Goal: Transaction & Acquisition: Purchase product/service

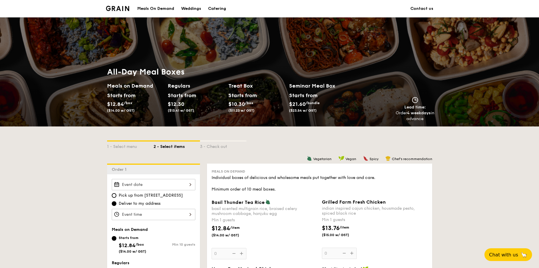
click at [176, 186] on input "Basil Thunder Tea [PERSON_NAME] scented multigrain rice, braised celery mushroo…" at bounding box center [154, 184] width 84 height 11
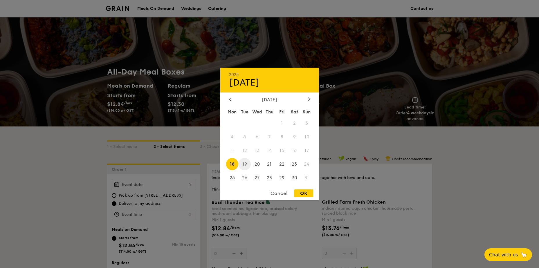
click at [247, 165] on span "19" at bounding box center [244, 164] width 12 height 12
click at [313, 195] on div "OK" at bounding box center [304, 194] width 19 height 8
type input "[DATE]"
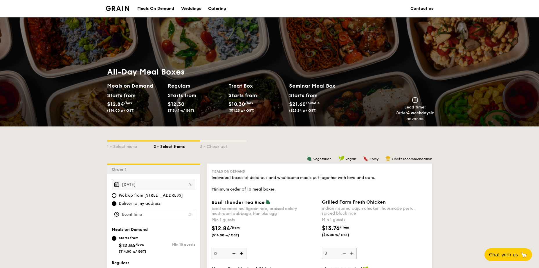
click at [184, 215] on input "Basil Thunder Tea [PERSON_NAME] scented multigrain rice, braised celery mushroo…" at bounding box center [154, 214] width 84 height 11
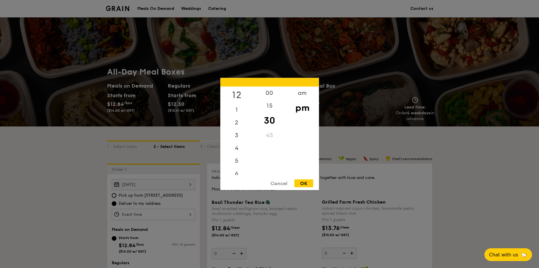
click at [241, 92] on div "12" at bounding box center [236, 95] width 33 height 17
click at [267, 95] on div "00" at bounding box center [269, 95] width 33 height 17
click at [307, 186] on div "OK" at bounding box center [304, 184] width 19 height 8
type input "12:00PM"
click at [307, 186] on div "OK" at bounding box center [304, 184] width 19 height 8
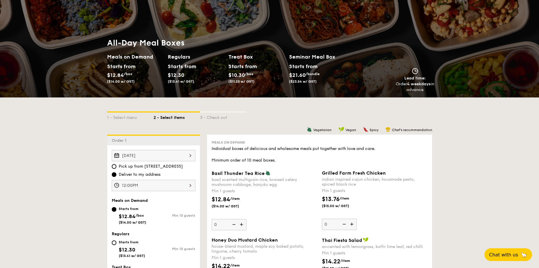
scroll to position [116, 0]
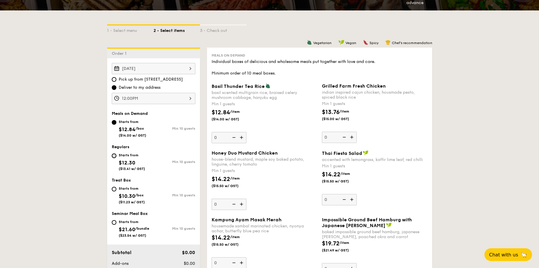
click at [115, 157] on input "Starts from $12.30 ($13.41 w/ GST) Min 10 guests" at bounding box center [114, 156] width 5 height 5
radio input "true"
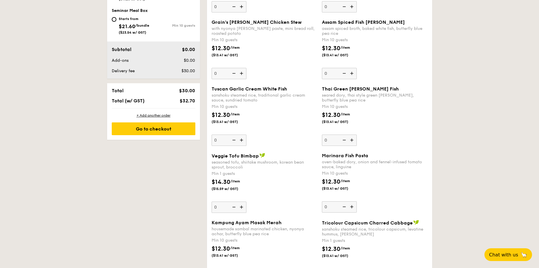
scroll to position [407, 0]
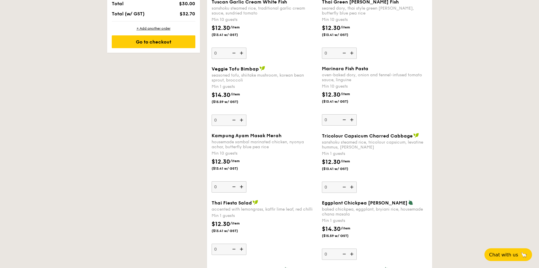
click at [353, 190] on img at bounding box center [352, 187] width 9 height 11
click at [353, 190] on input "0" at bounding box center [339, 187] width 35 height 11
type input "1"
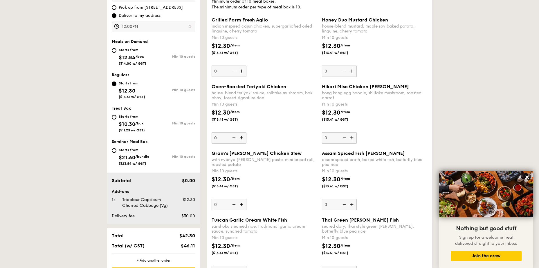
scroll to position [159, 0]
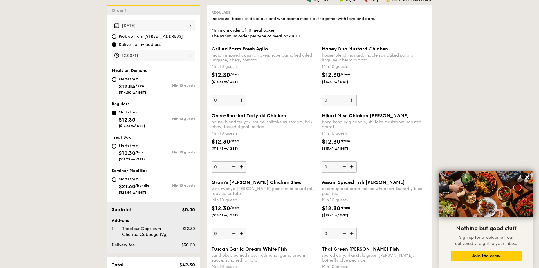
click at [242, 98] on img at bounding box center [242, 100] width 9 height 11
click at [242, 98] on input "0" at bounding box center [229, 100] width 35 height 11
click at [242, 98] on img at bounding box center [242, 100] width 9 height 11
click at [242, 98] on input "10" at bounding box center [229, 100] width 35 height 11
click at [235, 101] on img at bounding box center [233, 100] width 9 height 11
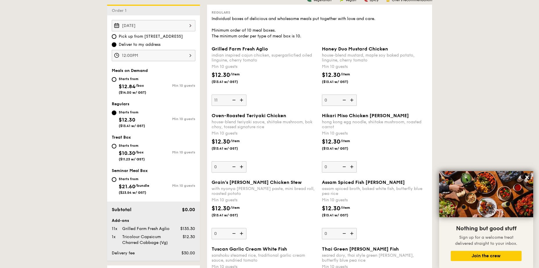
click at [235, 101] on input "11" at bounding box center [229, 100] width 35 height 11
click at [235, 101] on img at bounding box center [233, 100] width 9 height 11
click at [235, 101] on input "10" at bounding box center [229, 100] width 35 height 11
click at [235, 101] on img at bounding box center [233, 100] width 9 height 11
click at [235, 101] on input "0" at bounding box center [229, 100] width 35 height 11
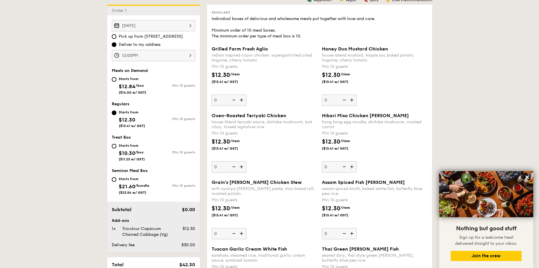
click at [241, 102] on img at bounding box center [242, 100] width 9 height 11
click at [241, 102] on input "0" at bounding box center [229, 100] width 35 height 11
click at [234, 100] on img at bounding box center [233, 100] width 9 height 11
click at [234, 100] on input "10" at bounding box center [229, 100] width 35 height 11
type input "0"
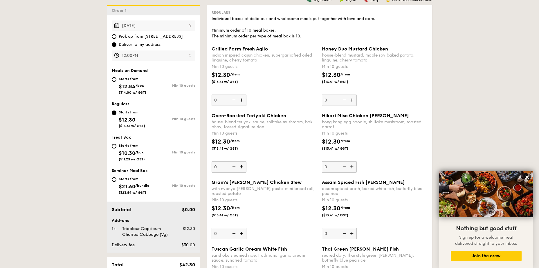
click at [224, 99] on input "0" at bounding box center [229, 100] width 35 height 11
click at [334, 98] on input "0" at bounding box center [339, 100] width 35 height 11
type input "10"
type input "2"
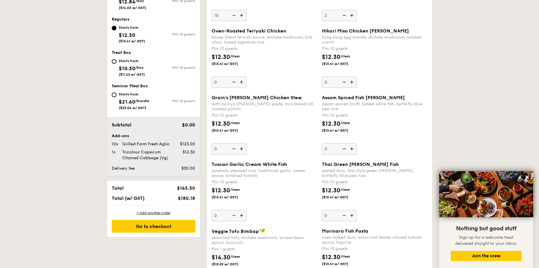
scroll to position [217, 0]
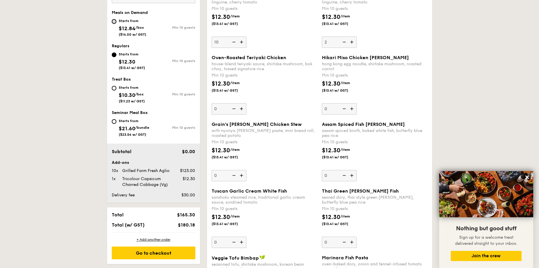
click at [114, 20] on input "Starts from $12.84 /box ($14.00 w/ GST) Min 10 guests" at bounding box center [114, 21] width 5 height 5
radio input "true"
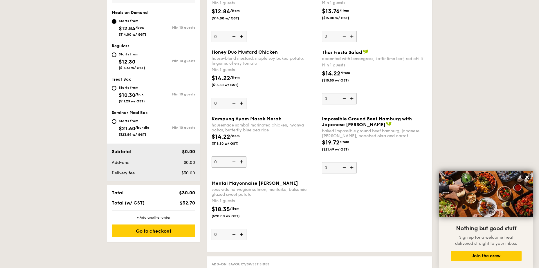
scroll to position [101, 0]
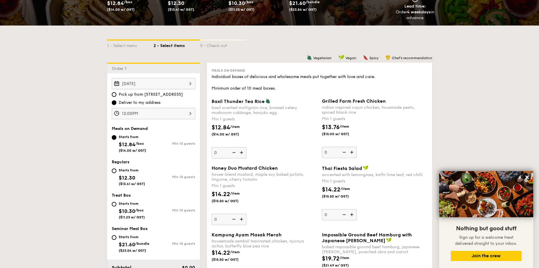
click at [219, 219] on input "0" at bounding box center [229, 219] width 35 height 11
type input "3"
click at [332, 152] on input "0" at bounding box center [339, 152] width 35 height 11
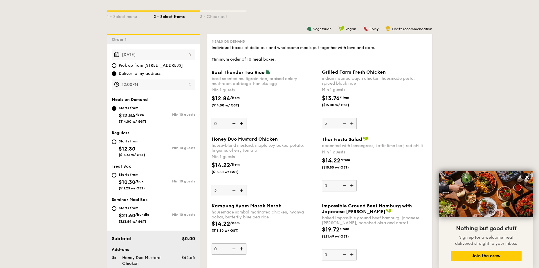
scroll to position [159, 0]
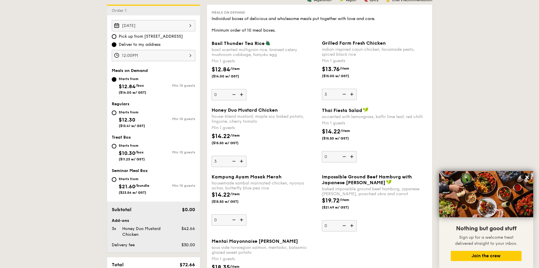
type input "3"
click at [222, 220] on input "0" at bounding box center [229, 220] width 35 height 11
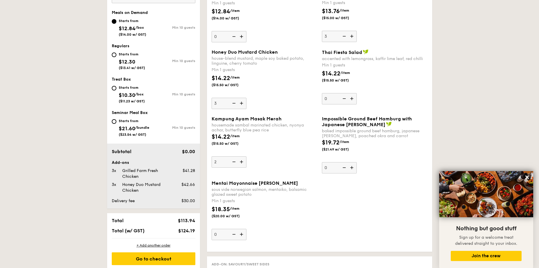
type input "2"
click at [222, 236] on input "0" at bounding box center [229, 234] width 35 height 11
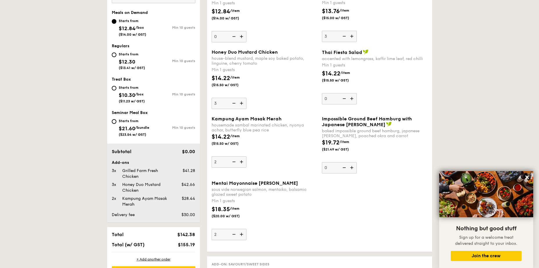
scroll to position [188, 0]
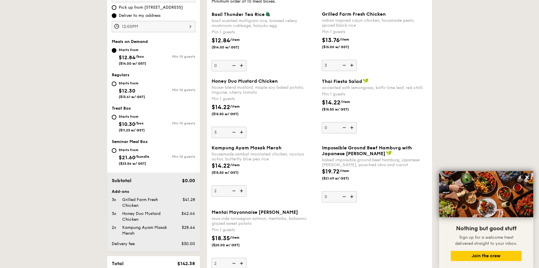
type input "2"
click at [343, 66] on img at bounding box center [344, 65] width 9 height 11
click at [343, 66] on input "3" at bounding box center [339, 65] width 35 height 11
type input "2"
click at [241, 263] on img at bounding box center [242, 263] width 9 height 11
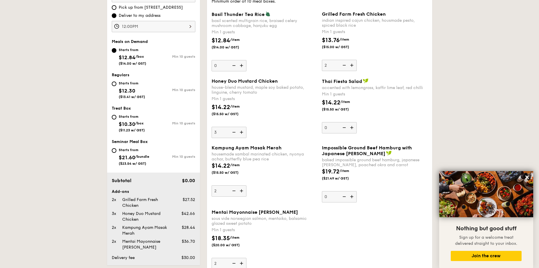
click at [241, 263] on input "2" at bounding box center [229, 263] width 35 height 11
type input "3"
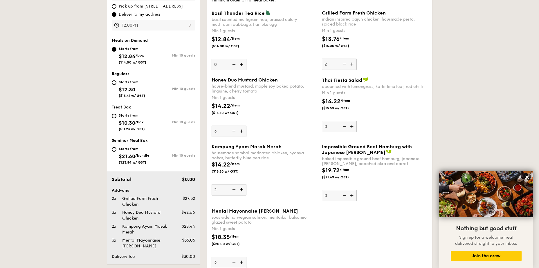
click at [139, 117] on div "Starts from" at bounding box center [132, 115] width 26 height 5
click at [116, 117] on input "Starts from $10.30 /box ($11.23 w/ GST) Min 10 guests" at bounding box center [114, 116] width 5 height 5
radio input "true"
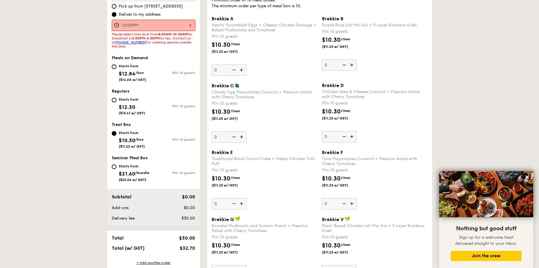
click at [137, 105] on div "Starts from $12.30 ($13.41 w/ GST)" at bounding box center [132, 105] width 26 height 19
click at [116, 103] on input "Starts from $12.30 ($13.41 w/ GST) Min 10 guests" at bounding box center [114, 100] width 5 height 5
radio input "true"
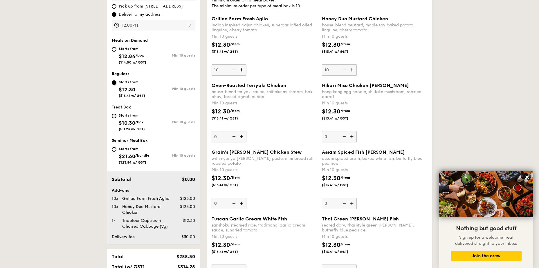
scroll to position [131, 0]
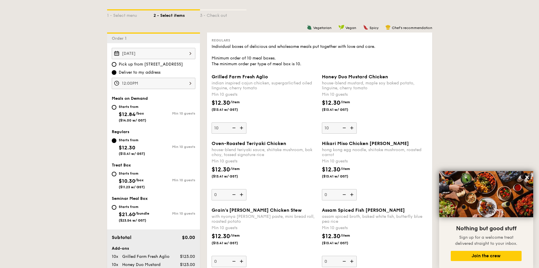
click at [131, 109] on div "Starts from $12.84 /box ($14.00 w/ GST)" at bounding box center [133, 112] width 28 height 19
click at [116, 109] on input "Starts from $12.84 /box ($14.00 w/ GST) Min 10 guests" at bounding box center [114, 107] width 5 height 5
radio input "true"
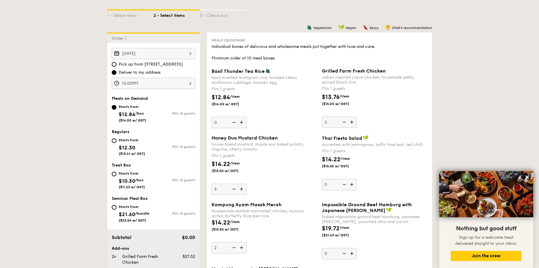
click at [132, 148] on span "$12.30" at bounding box center [127, 148] width 17 height 6
click at [116, 143] on input "Starts from $12.30 ($13.41 w/ GST) Min 10 guests" at bounding box center [114, 141] width 5 height 5
radio input "true"
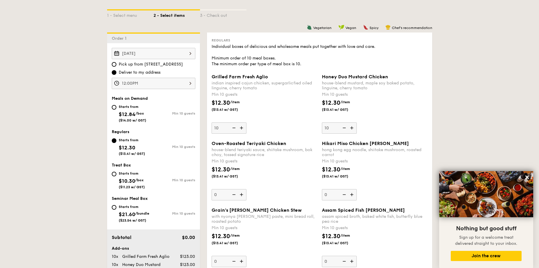
click at [346, 128] on img at bounding box center [344, 128] width 9 height 11
click at [346, 128] on input "10" at bounding box center [339, 128] width 35 height 11
type input "0"
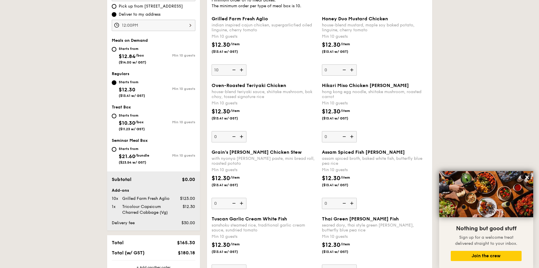
click at [236, 69] on img at bounding box center [233, 69] width 9 height 11
click at [236, 69] on input "10" at bounding box center [229, 69] width 35 height 11
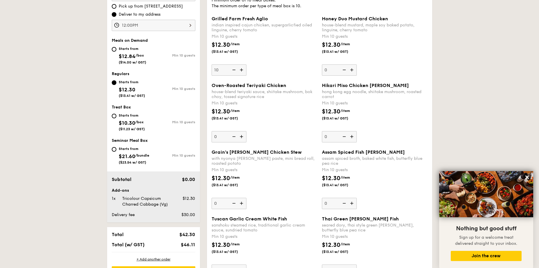
type input "0"
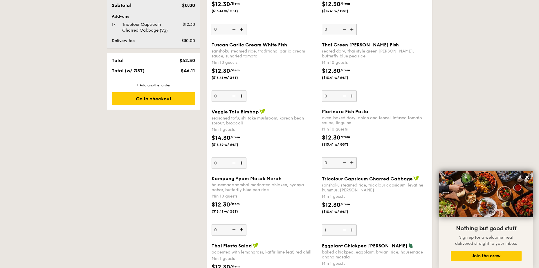
scroll to position [450, 0]
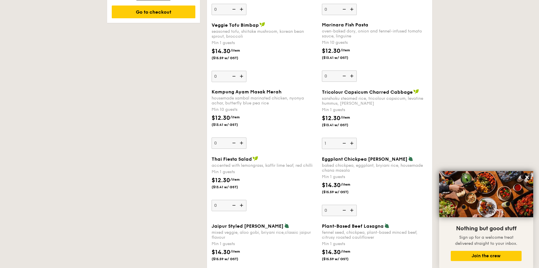
click at [343, 143] on img at bounding box center [344, 143] width 9 height 11
click at [343, 143] on input "1" at bounding box center [339, 143] width 35 height 11
type input "0"
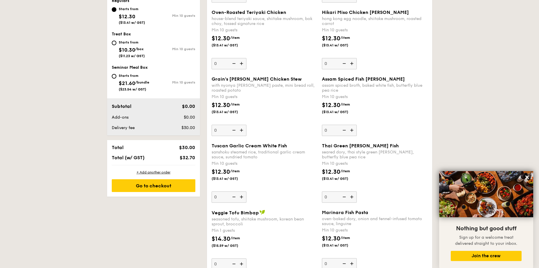
scroll to position [175, 0]
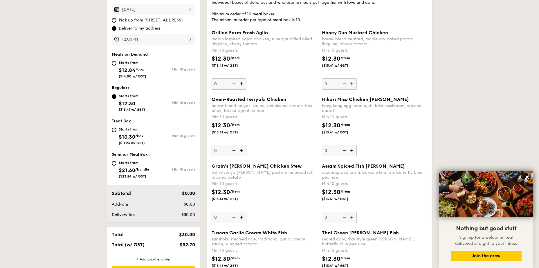
click at [135, 71] on span "$12.84" at bounding box center [127, 70] width 17 height 6
click at [116, 66] on input "Starts from $12.84 /box ($14.00 w/ GST) Min 10 guests" at bounding box center [114, 63] width 5 height 5
radio input "true"
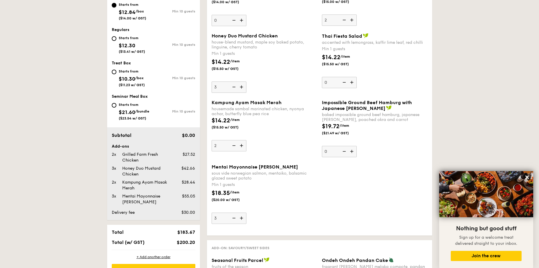
scroll to position [350, 0]
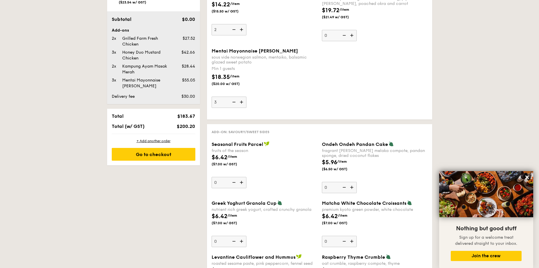
click at [353, 188] on img at bounding box center [352, 187] width 9 height 11
click at [353, 188] on input "0" at bounding box center [339, 187] width 35 height 11
type input "1"
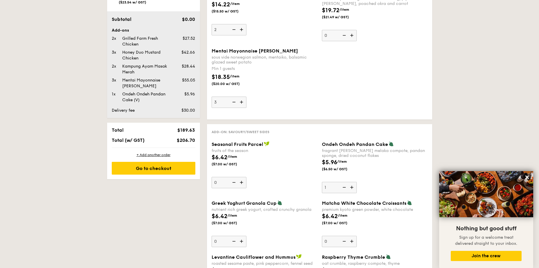
scroll to position [408, 0]
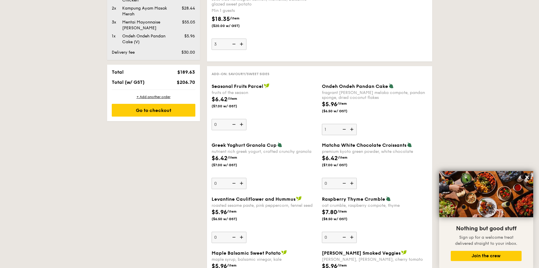
click at [242, 236] on img at bounding box center [242, 237] width 9 height 11
click at [242, 236] on input "0" at bounding box center [229, 237] width 35 height 11
type input "1"
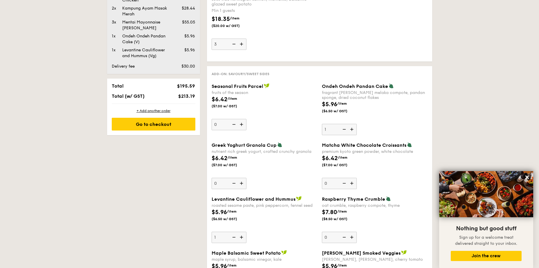
scroll to position [495, 0]
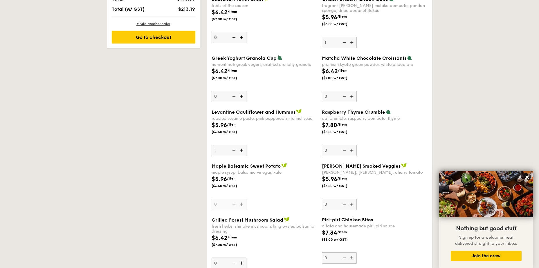
click at [243, 206] on div "Maple Balsamic Sweet Potato maple syrup, balsamic vinegar, kale $5.96 /item ($6…" at bounding box center [265, 186] width 106 height 47
click at [243, 206] on input "0" at bounding box center [229, 204] width 35 height 11
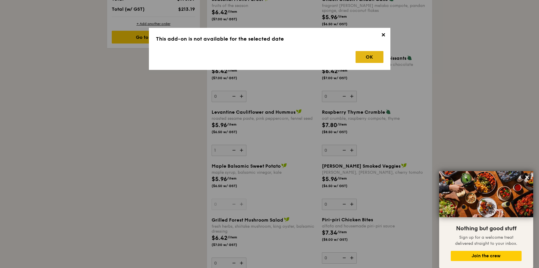
click at [380, 61] on div "OK" at bounding box center [370, 57] width 28 height 12
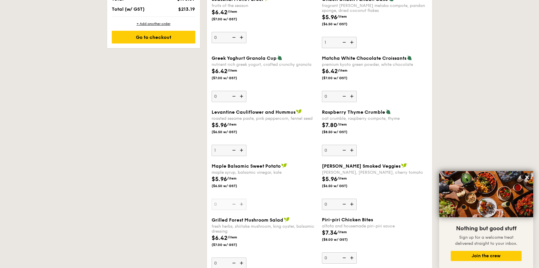
click at [244, 203] on div "Maple Balsamic Sweet Potato maple syrup, balsamic vinegar, kale $5.96 /item ($6…" at bounding box center [265, 186] width 106 height 47
click at [244, 203] on input "0" at bounding box center [229, 204] width 35 height 11
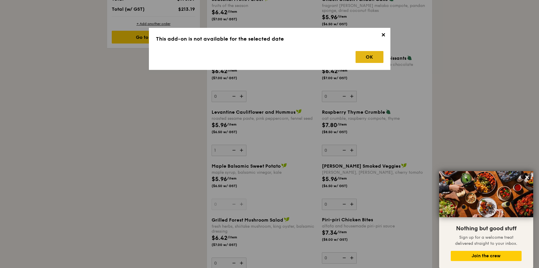
click at [380, 56] on div "OK" at bounding box center [370, 57] width 28 height 12
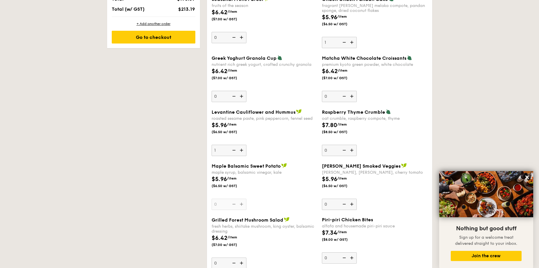
click at [353, 204] on img at bounding box center [352, 204] width 9 height 11
click at [353, 204] on input "0" at bounding box center [339, 204] width 35 height 11
type input "1"
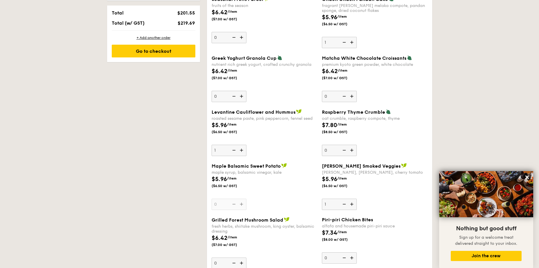
scroll to position [509, 0]
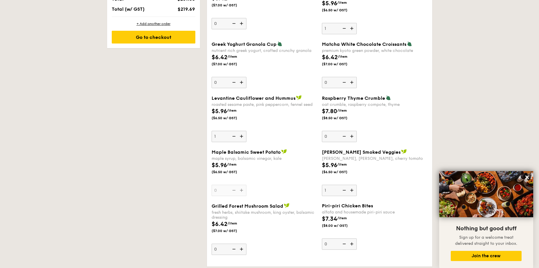
click at [355, 243] on img at bounding box center [352, 244] width 9 height 11
click at [355, 243] on input "0" at bounding box center [339, 244] width 35 height 11
type input "1"
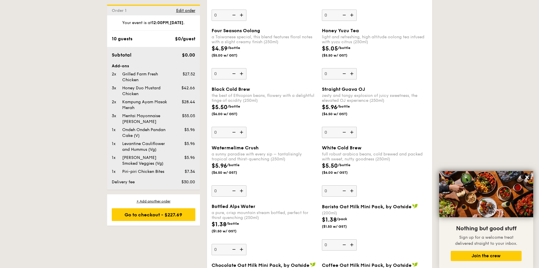
scroll to position [778, 0]
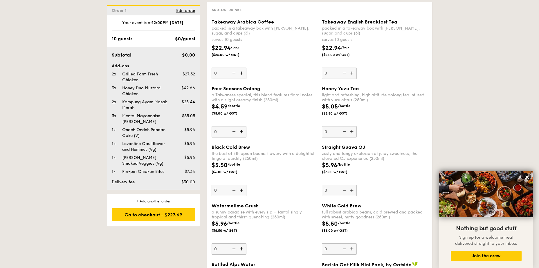
click at [245, 73] on img at bounding box center [242, 73] width 9 height 11
click at [245, 73] on input "0" at bounding box center [229, 73] width 35 height 11
type input "1"
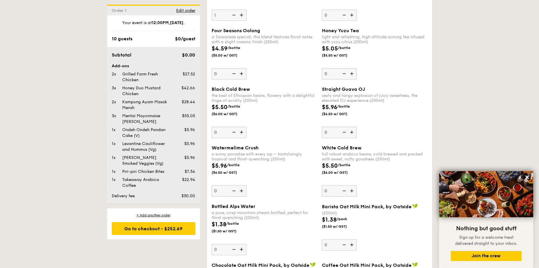
scroll to position [924, 0]
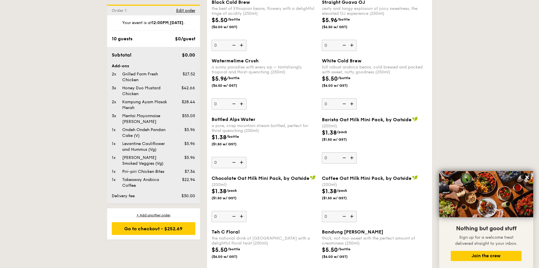
click at [242, 163] on img at bounding box center [242, 162] width 9 height 11
click at [242, 163] on input "0" at bounding box center [229, 162] width 35 height 11
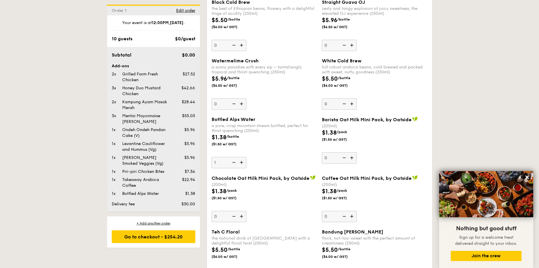
click at [242, 163] on img at bounding box center [242, 162] width 9 height 11
click at [242, 163] on input "1" at bounding box center [229, 162] width 35 height 11
click at [242, 163] on img at bounding box center [242, 162] width 9 height 11
click at [242, 163] on input "2" at bounding box center [229, 162] width 35 height 11
click at [235, 162] on img at bounding box center [233, 162] width 9 height 11
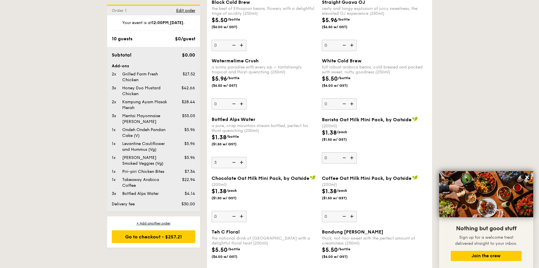
click at [235, 162] on input "3" at bounding box center [229, 162] width 35 height 11
click at [235, 162] on img at bounding box center [233, 162] width 9 height 11
click at [235, 162] on input "2" at bounding box center [229, 162] width 35 height 11
click at [235, 162] on img at bounding box center [233, 162] width 9 height 11
click at [235, 162] on input "1" at bounding box center [229, 162] width 35 height 11
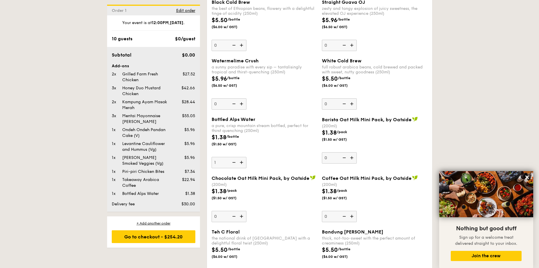
type input "0"
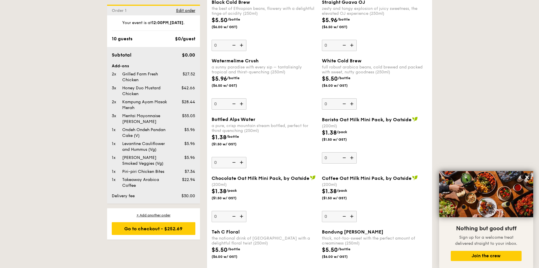
scroll to position [866, 0]
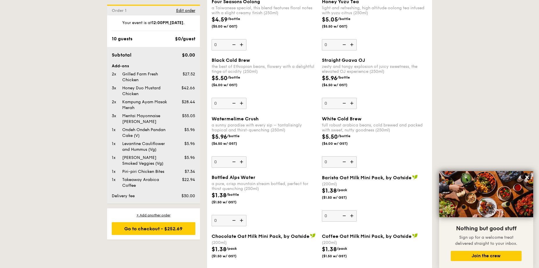
click at [308, 219] on div "Bottled Alps Water a pure, crisp mountain stream bottled, perfect for thirst qu…" at bounding box center [265, 201] width 106 height 52
click at [247, 219] on input "0" at bounding box center [229, 220] width 35 height 11
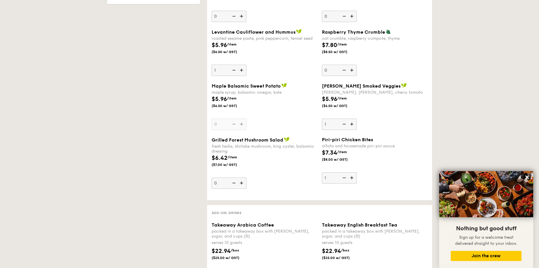
scroll to position [459, 0]
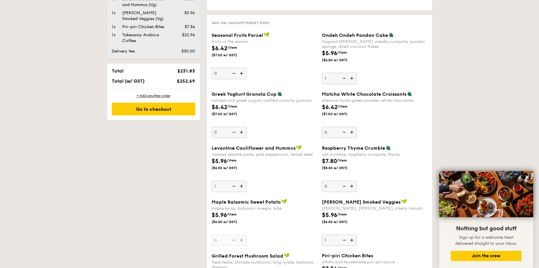
click at [352, 78] on img at bounding box center [352, 78] width 9 height 11
click at [352, 78] on input "1" at bounding box center [339, 78] width 35 height 11
click at [352, 78] on img at bounding box center [352, 78] width 9 height 11
click at [352, 78] on input "2" at bounding box center [339, 78] width 35 height 11
click at [352, 78] on img at bounding box center [352, 78] width 9 height 11
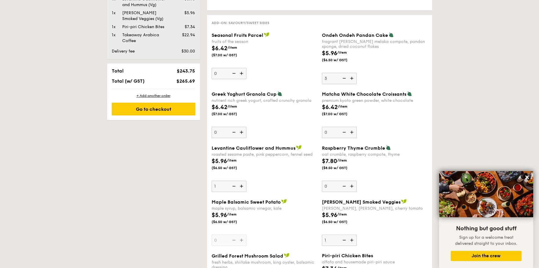
click at [352, 78] on input "3" at bounding box center [339, 78] width 35 height 11
click at [352, 78] on img at bounding box center [352, 78] width 9 height 11
click at [352, 78] on input "4" at bounding box center [339, 78] width 35 height 11
click at [345, 78] on img at bounding box center [344, 78] width 9 height 11
click at [345, 78] on input "5" at bounding box center [339, 78] width 35 height 11
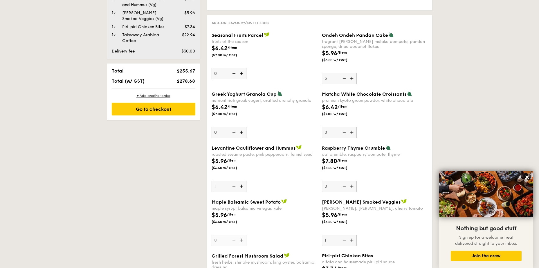
type input "4"
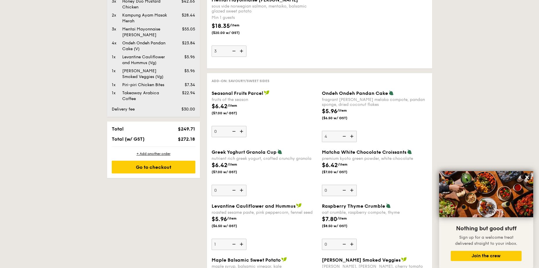
click at [235, 245] on img at bounding box center [233, 244] width 9 height 11
click at [235, 245] on input "1" at bounding box center [229, 244] width 35 height 11
type input "0"
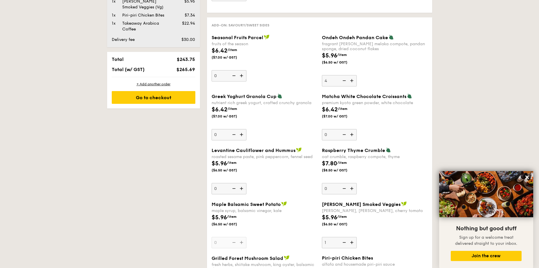
scroll to position [488, 0]
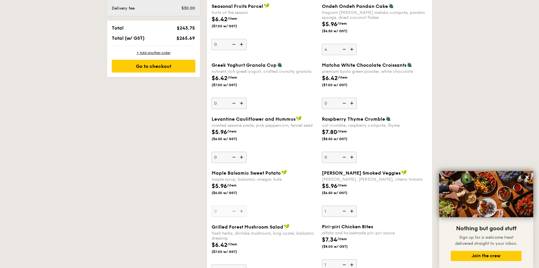
click at [345, 210] on img at bounding box center [344, 211] width 9 height 11
click at [345, 210] on input "1" at bounding box center [339, 211] width 35 height 11
type input "0"
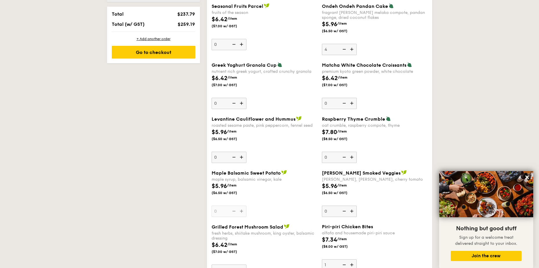
click at [346, 265] on img at bounding box center [344, 265] width 9 height 11
click at [346, 265] on input "1" at bounding box center [339, 265] width 35 height 11
type input "0"
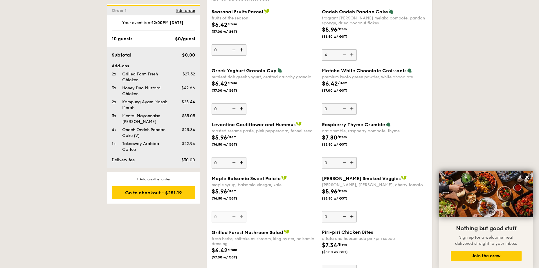
scroll to position [570, 0]
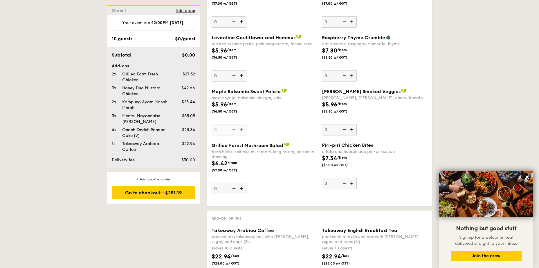
click at [378, 179] on div "Piri-piri Chicken Bites alfafa and housemade piri-piri sauce $7.34 /item ($8.00…" at bounding box center [375, 166] width 106 height 47
click at [357, 179] on input "0" at bounding box center [339, 183] width 35 height 11
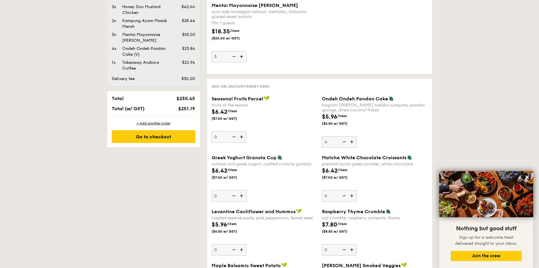
scroll to position [308, 0]
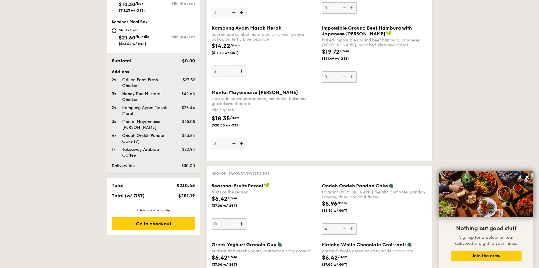
click at [353, 228] on img at bounding box center [352, 229] width 9 height 11
click at [353, 228] on input "4" at bounding box center [339, 229] width 35 height 11
click at [353, 228] on img at bounding box center [352, 229] width 9 height 11
click at [353, 228] on input "5" at bounding box center [339, 229] width 35 height 11
type input "6"
